Goal: Contribute content

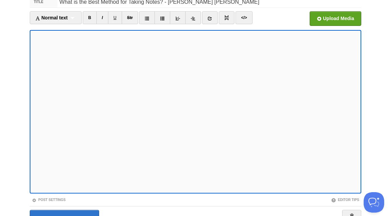
scroll to position [82, 0]
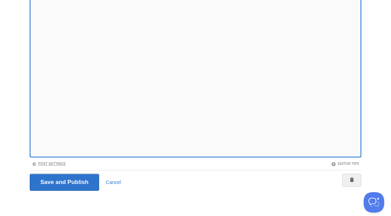
click at [48, 165] on link "Post Settings" at bounding box center [49, 164] width 34 height 4
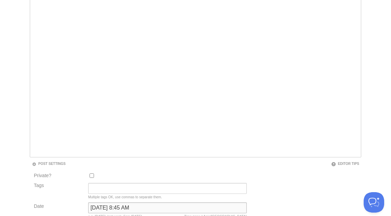
click at [104, 209] on input "[DATE] 8:45 AM" at bounding box center [167, 208] width 158 height 11
click at [104, 209] on input "December 16, 2024 at 8:45 AM" at bounding box center [167, 208] width 158 height 11
type input "now"
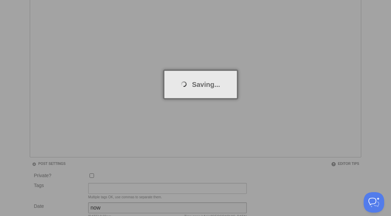
scroll to position [36, 0]
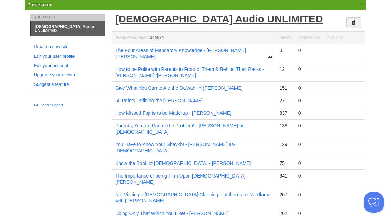
click at [145, 22] on link "[DEMOGRAPHIC_DATA] Audio UNLIMITED" at bounding box center [219, 18] width 208 height 11
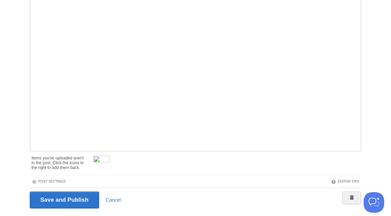
scroll to position [106, 0]
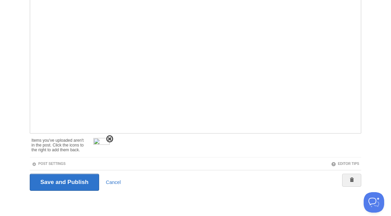
click at [110, 139] on span at bounding box center [109, 139] width 5 height 5
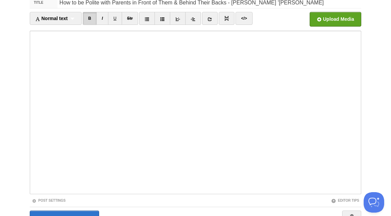
scroll to position [0, 0]
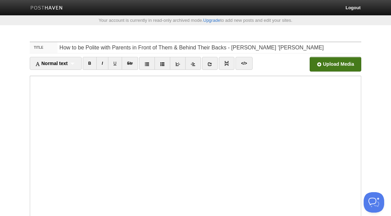
click at [321, 62] on input "file" at bounding box center [129, 66] width 517 height 35
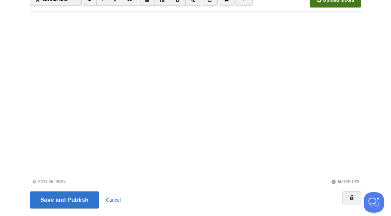
scroll to position [82, 0]
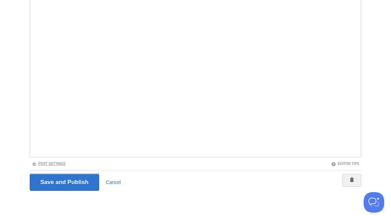
click at [49, 163] on link "Post Settings" at bounding box center [49, 164] width 34 height 4
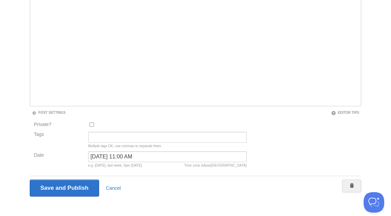
scroll to position [139, 0]
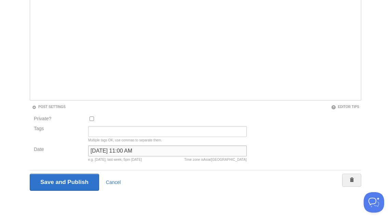
drag, startPoint x: 116, startPoint y: 151, endPoint x: 79, endPoint y: 151, distance: 36.5
click at [79, 151] on div "Date [DATE] 11:00 AM Time zone is [GEOGRAPHIC_DATA]/[GEOGRAPHIC_DATA] e.g. [DAT…" at bounding box center [140, 155] width 217 height 19
type input "[DATE] 11:00 AM"
click at [30, 174] on input "Save and Publish" at bounding box center [64, 182] width 69 height 17
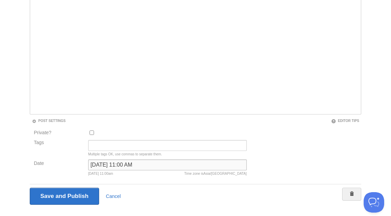
scroll to position [36, 0]
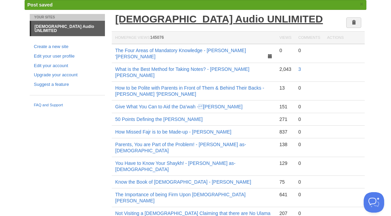
click at [161, 20] on link "[DEMOGRAPHIC_DATA] Audio UNLIMITED" at bounding box center [219, 18] width 208 height 11
